Goal: Find specific page/section: Find specific page/section

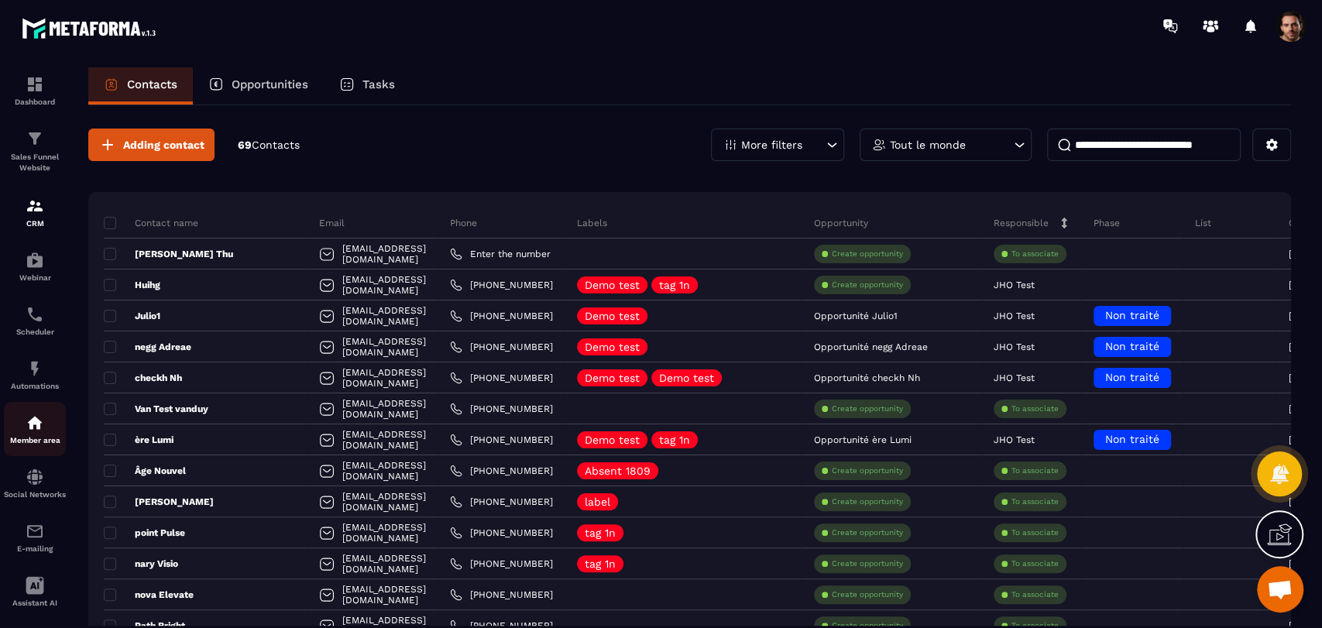
click at [46, 427] on div "Member area" at bounding box center [35, 428] width 62 height 31
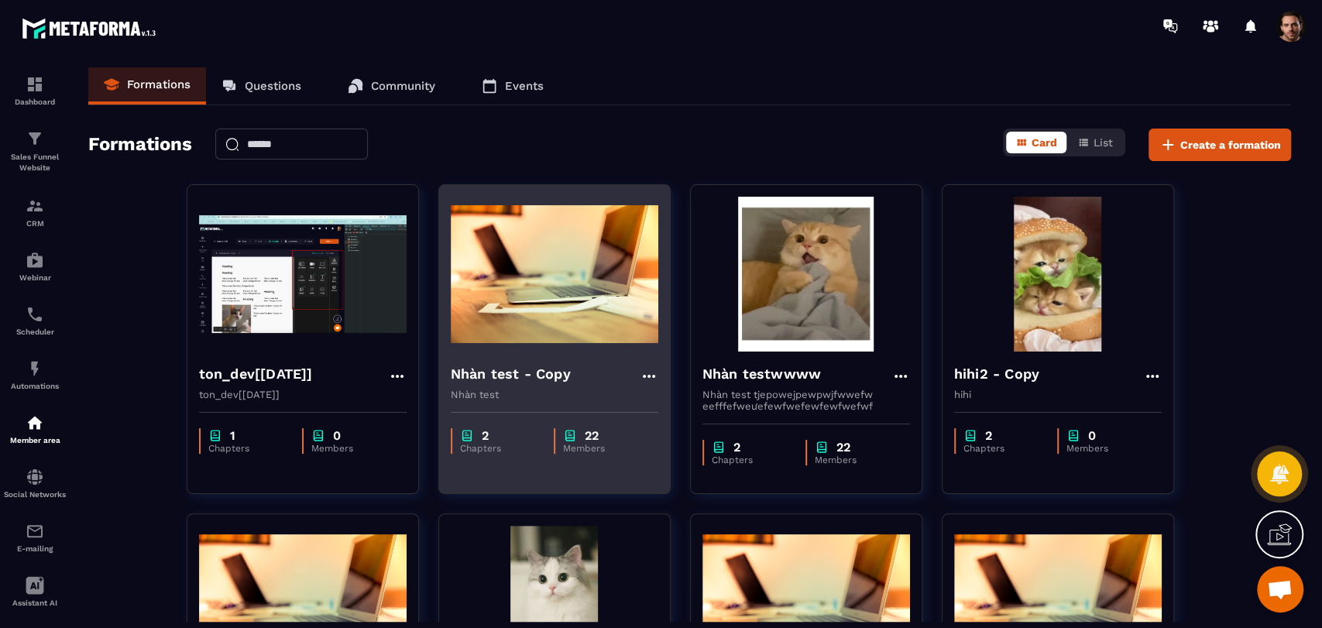
click at [585, 401] on div "2 Chapters 22 Members" at bounding box center [554, 432] width 231 height 65
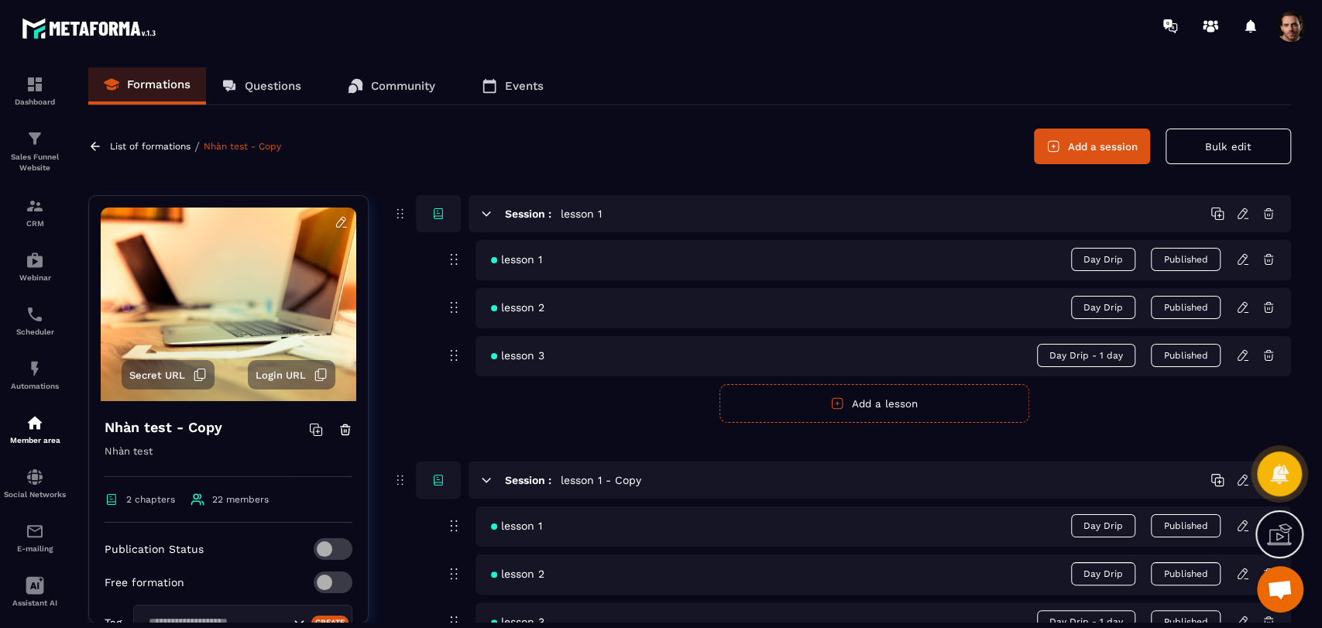
click at [187, 378] on button "Secret URL" at bounding box center [168, 374] width 93 height 29
